Goal: Transaction & Acquisition: Book appointment/travel/reservation

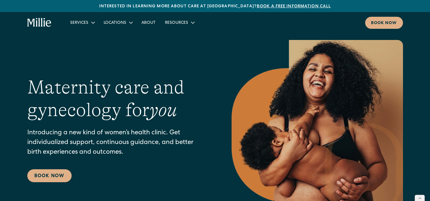
click at [263, 8] on link "Book a free information call" at bounding box center [294, 6] width 74 height 4
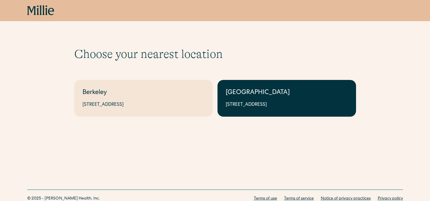
click at [227, 104] on div "1471 Saratoga Ave, Suite 101, San Jose, CA 95129" at bounding box center [287, 104] width 122 height 7
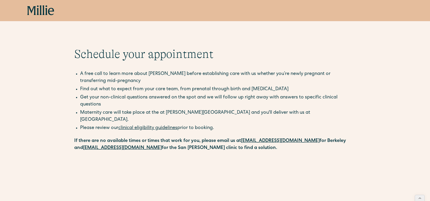
click at [141, 126] on link "clinical eligibility guidelines" at bounding box center [147, 128] width 59 height 5
